Goal: Information Seeking & Learning: Learn about a topic

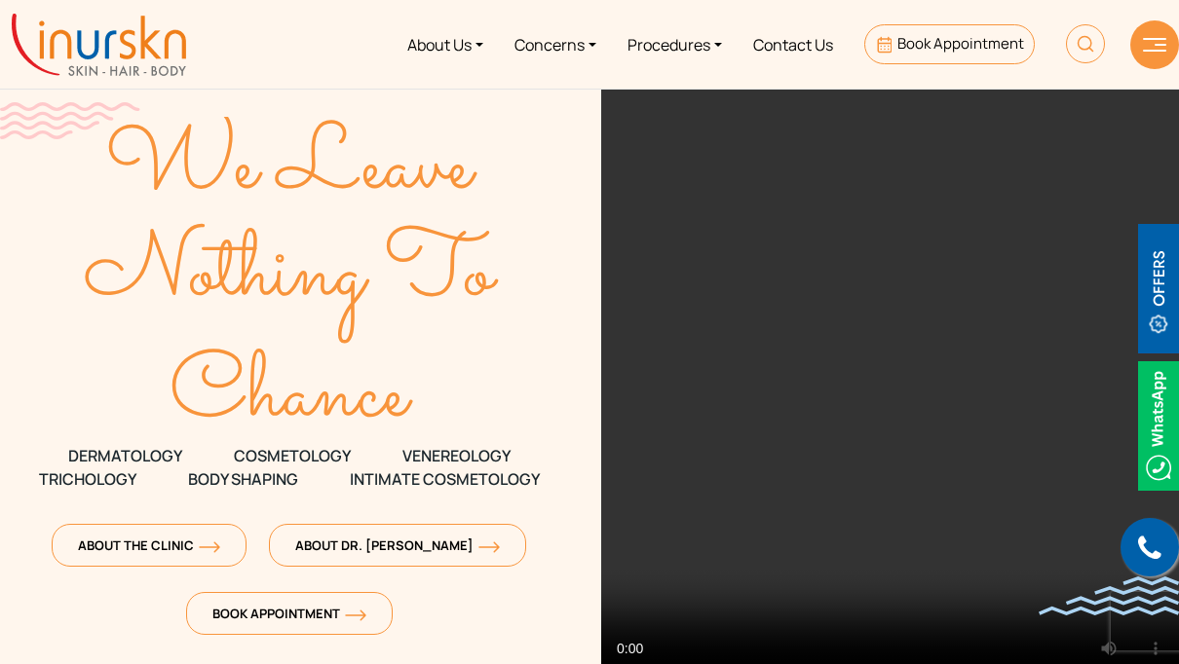
scroll to position [0, -1]
click at [673, 44] on link "Procedures" at bounding box center [675, 44] width 126 height 73
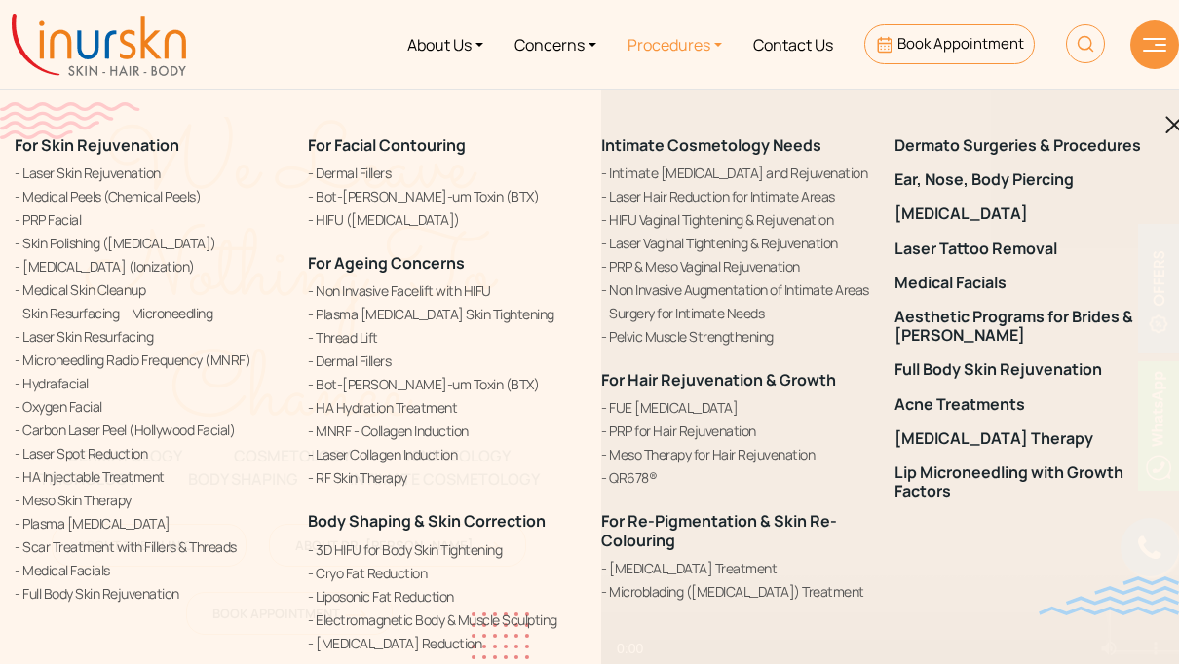
scroll to position [0, 0]
click at [399, 596] on link "Liposonic Fat Reduction" at bounding box center [443, 596] width 270 height 20
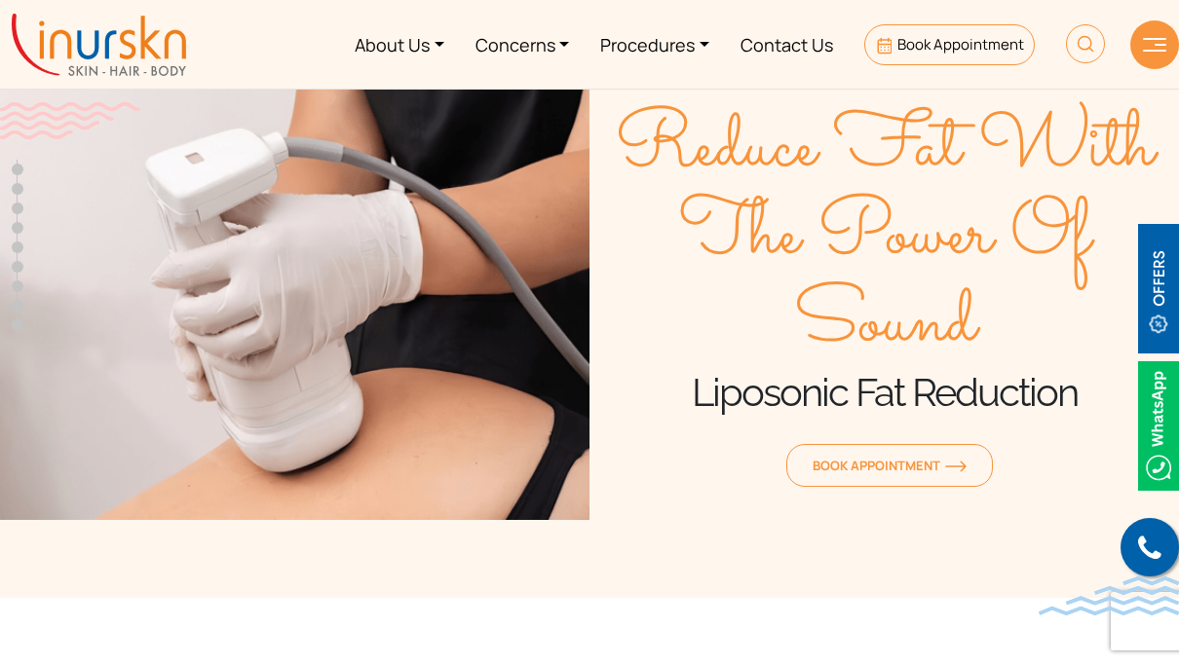
click at [665, 50] on link "Procedures" at bounding box center [654, 44] width 140 height 73
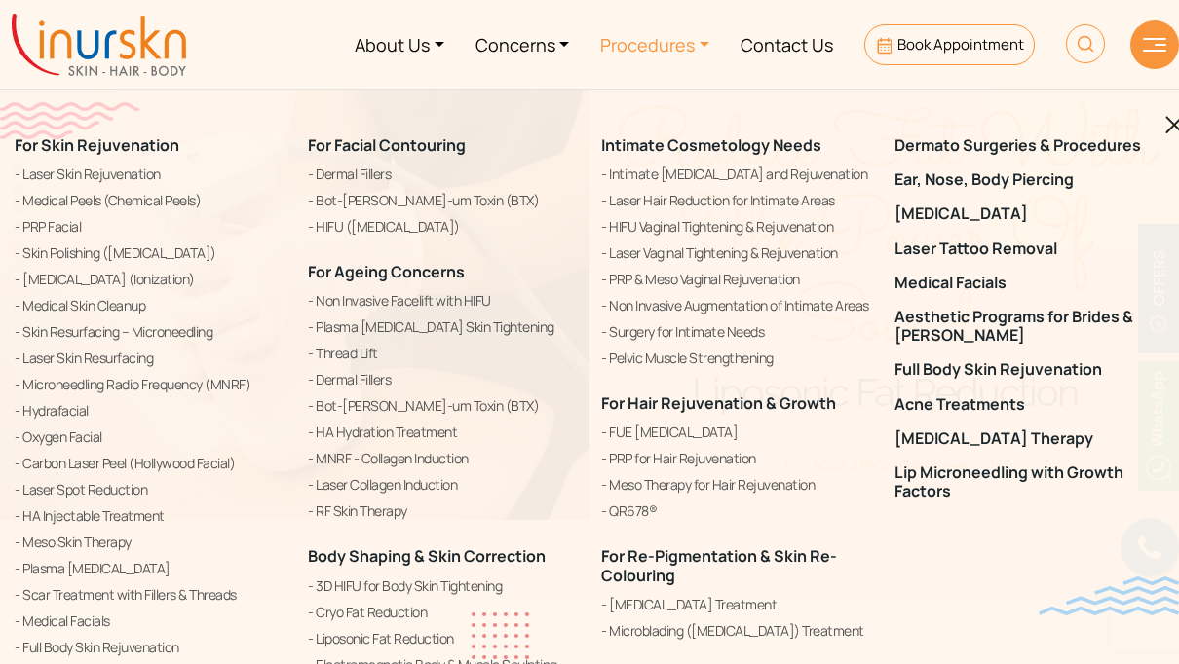
click at [403, 611] on link "Cryo Fat Reduction" at bounding box center [443, 612] width 270 height 23
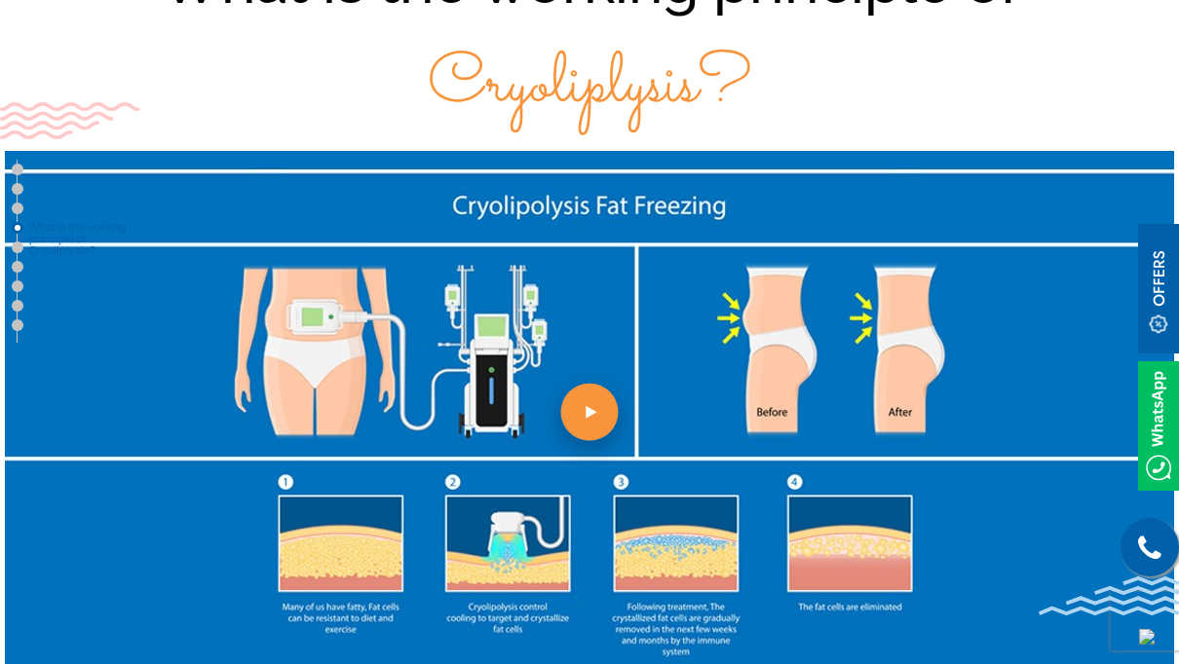
scroll to position [2414, 0]
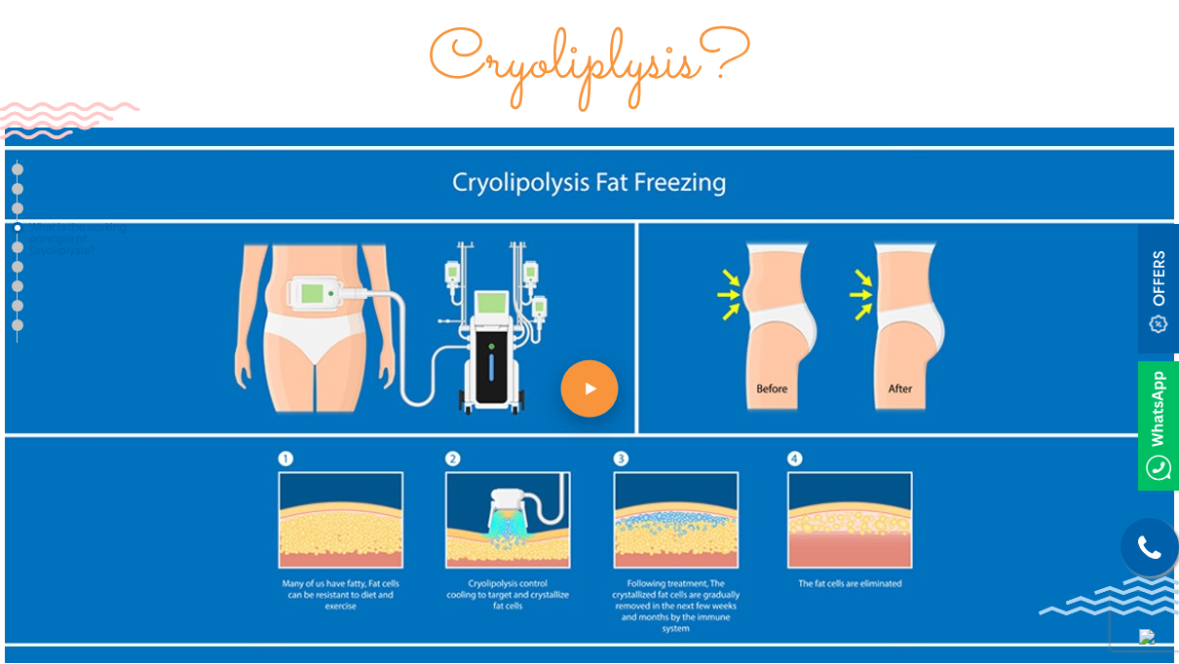
click at [589, 403] on link at bounding box center [589, 396] width 1179 height 536
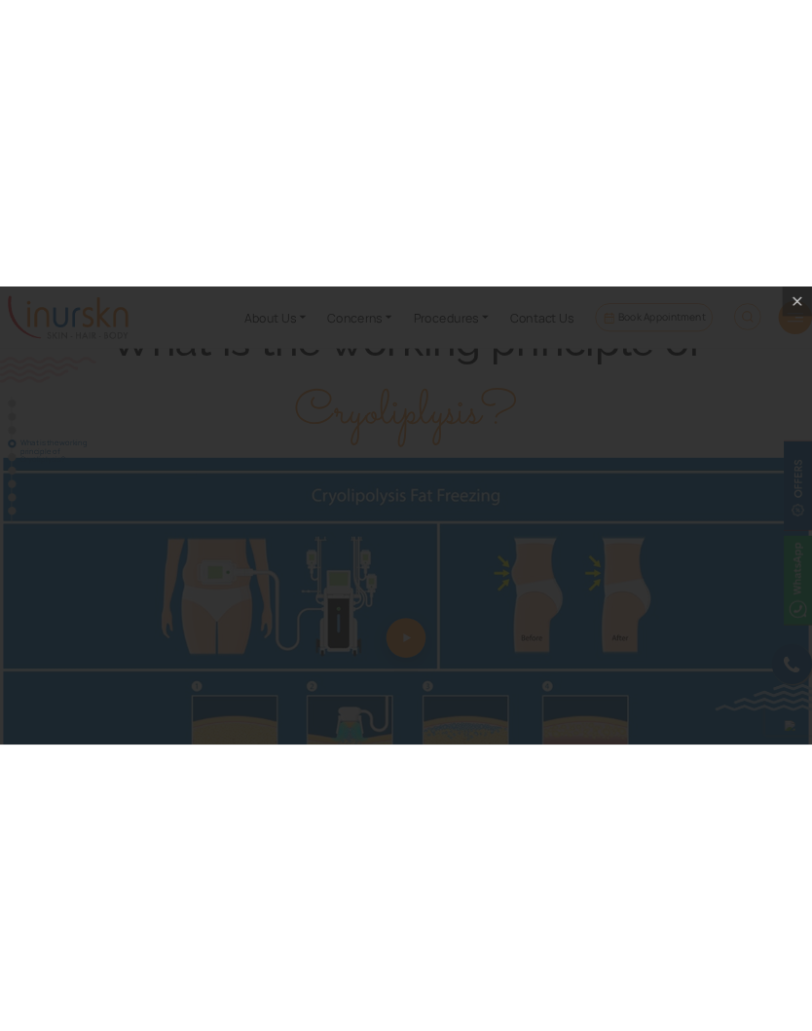
scroll to position [2110, 0]
